Goal: Information Seeking & Learning: Find specific fact

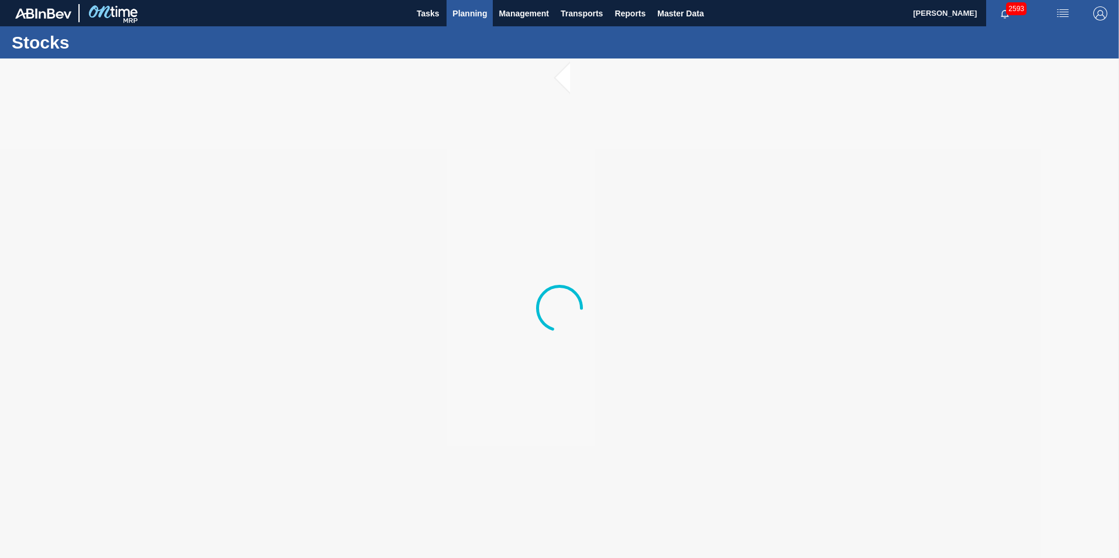
click at [466, 12] on span "Planning" at bounding box center [469, 13] width 35 height 14
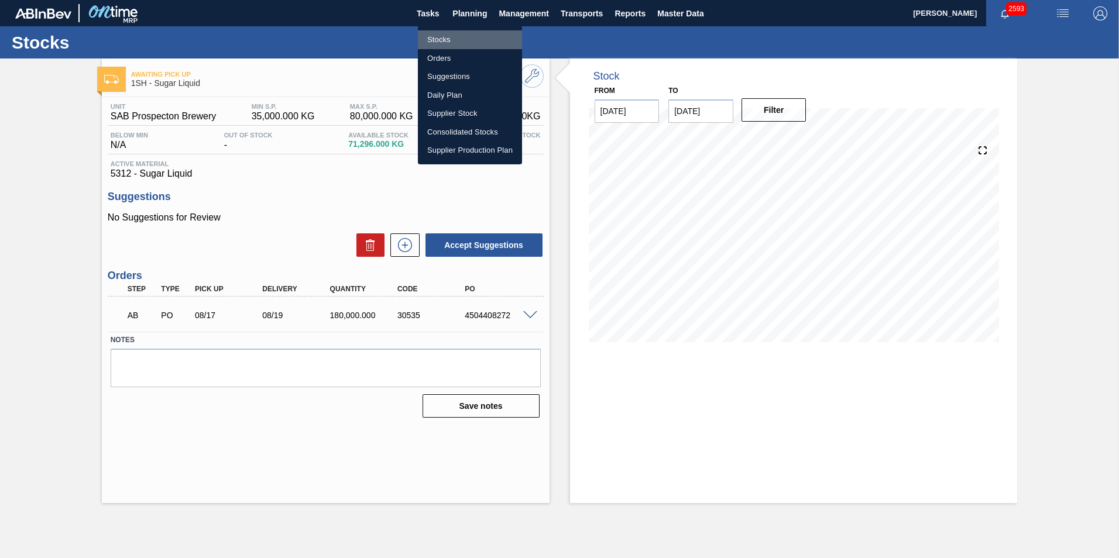
click at [448, 38] on li "Stocks" at bounding box center [470, 39] width 104 height 19
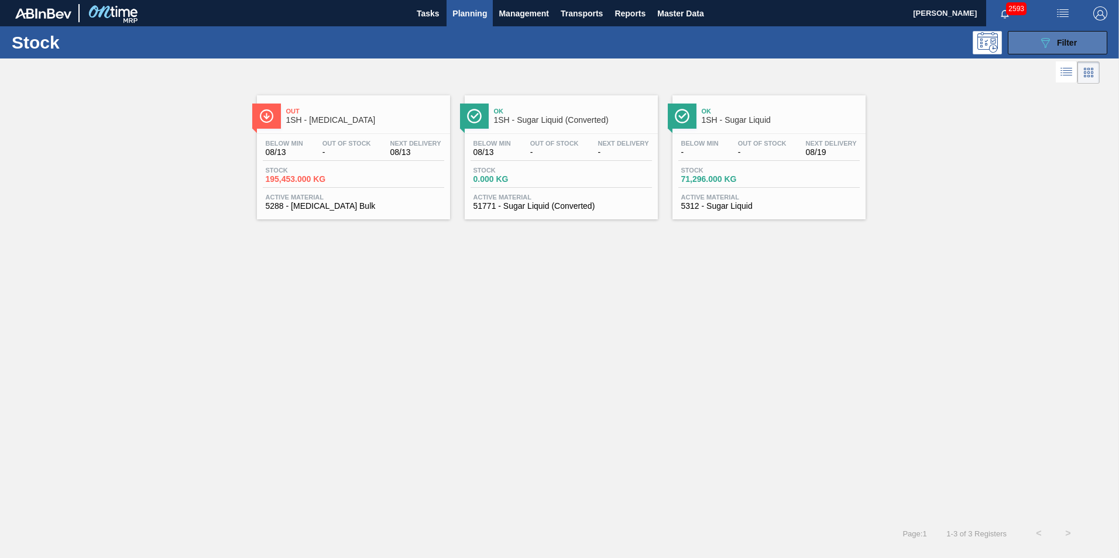
click at [1051, 44] on icon "089F7B8B-B2A5-4AFE-B5C0-19BA573D28AC" at bounding box center [1045, 43] width 14 height 14
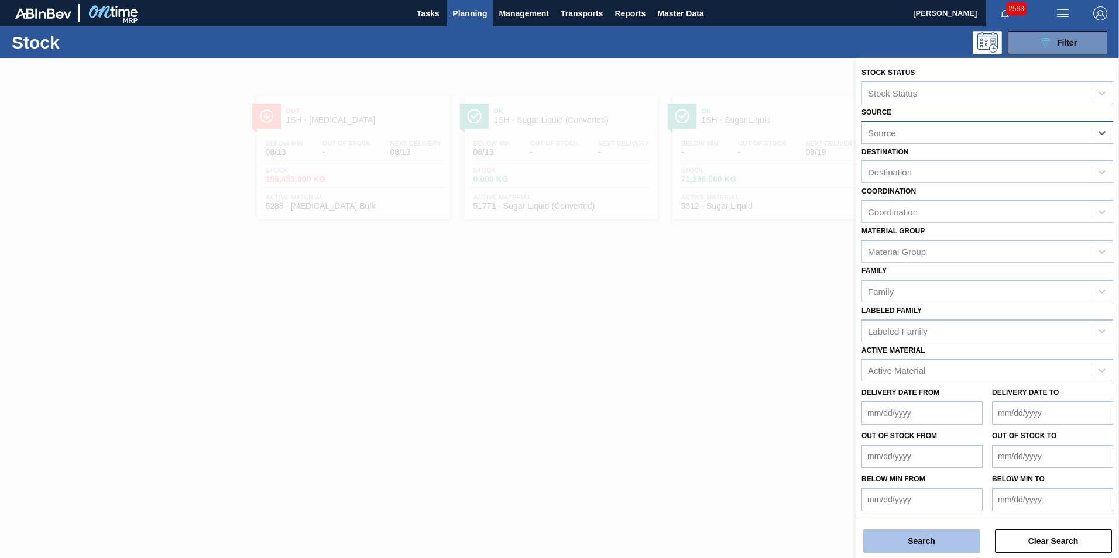
click at [966, 539] on button "Search" at bounding box center [921, 540] width 117 height 23
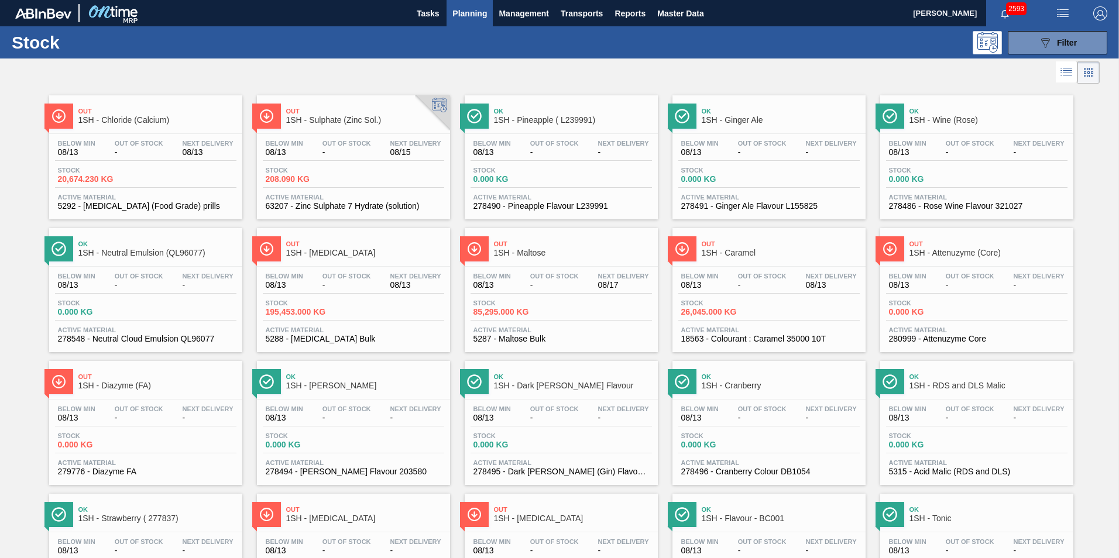
click at [534, 253] on span "1SH - Maltose" at bounding box center [573, 253] width 158 height 9
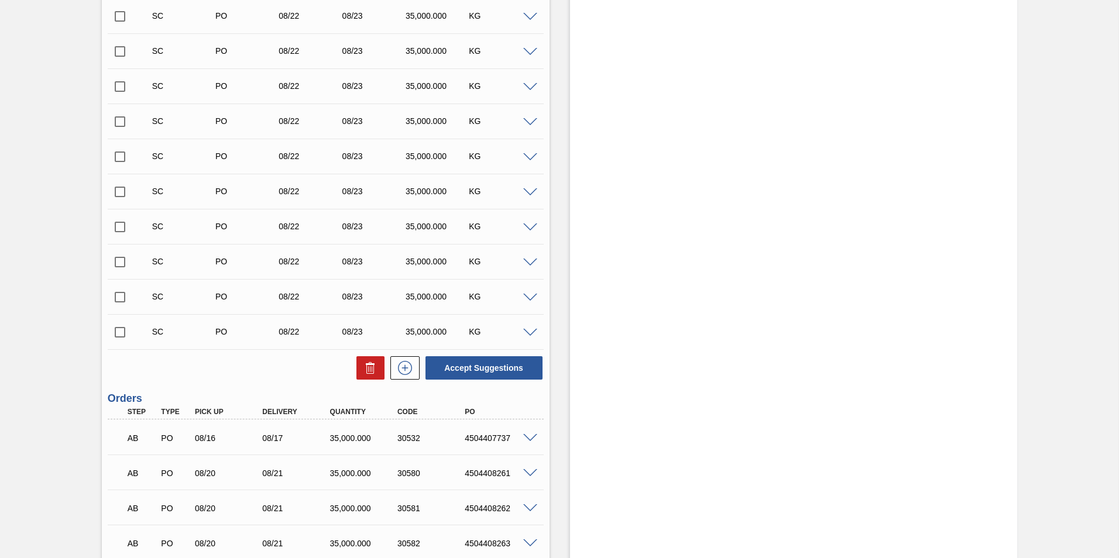
scroll to position [1638, 0]
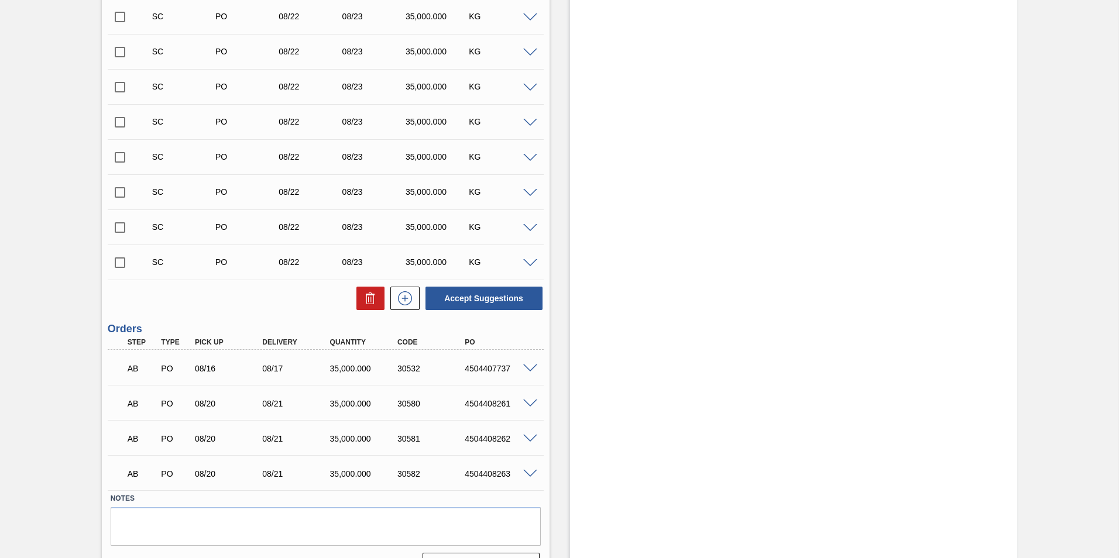
click at [532, 369] on span at bounding box center [530, 368] width 14 height 9
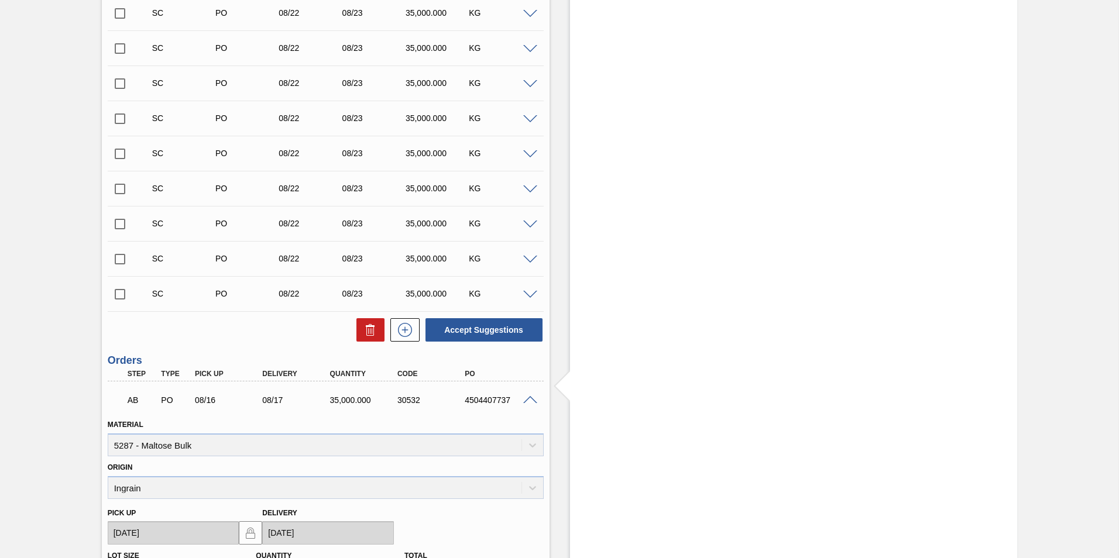
scroll to position [1697, 0]
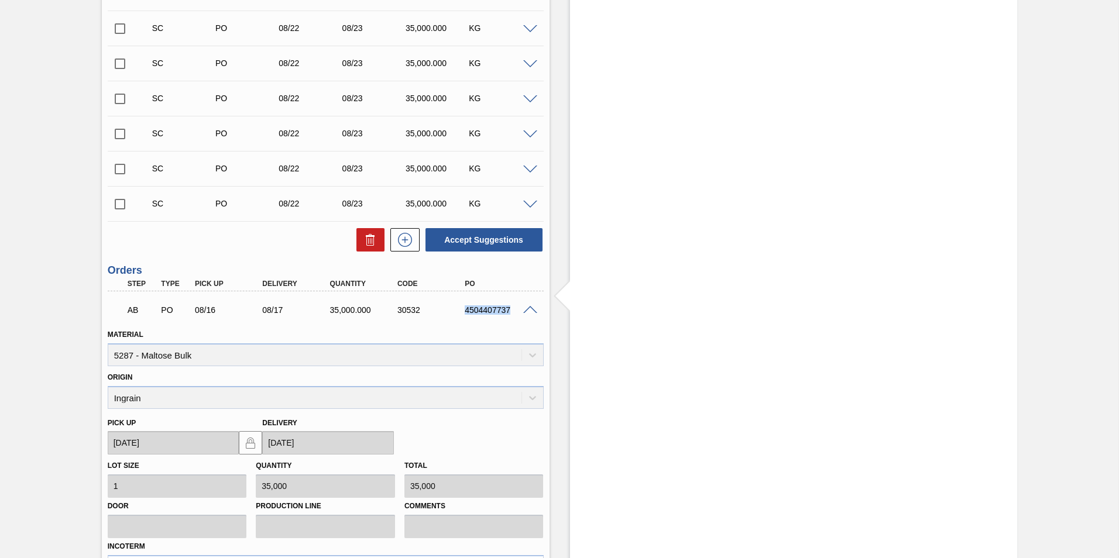
drag, startPoint x: 461, startPoint y: 309, endPoint x: 523, endPoint y: 309, distance: 62.0
click at [523, 309] on div "AB PO 08/16 08/17 35,000.000 30532 4504407737" at bounding box center [326, 308] width 436 height 29
copy div "4504407737"
click at [529, 307] on span at bounding box center [530, 310] width 14 height 9
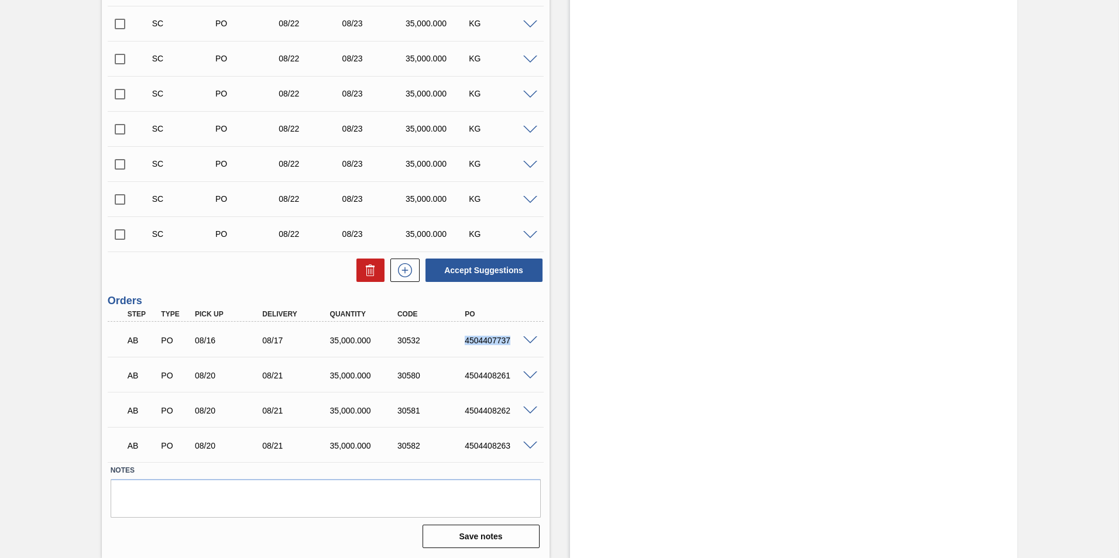
copy div "4504407737"
